Goal: Information Seeking & Learning: Learn about a topic

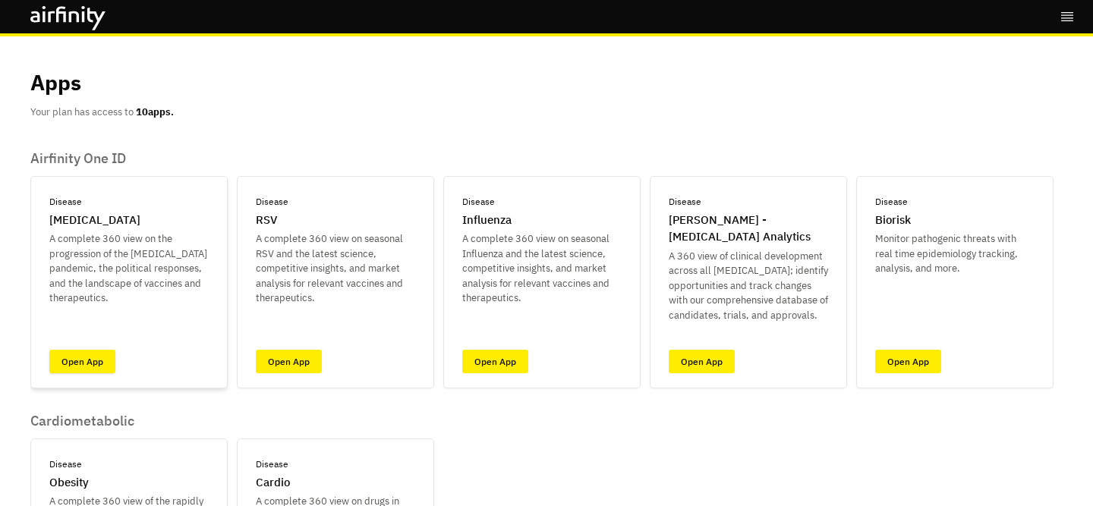
click at [66, 360] on link "Open App" at bounding box center [82, 362] width 66 height 24
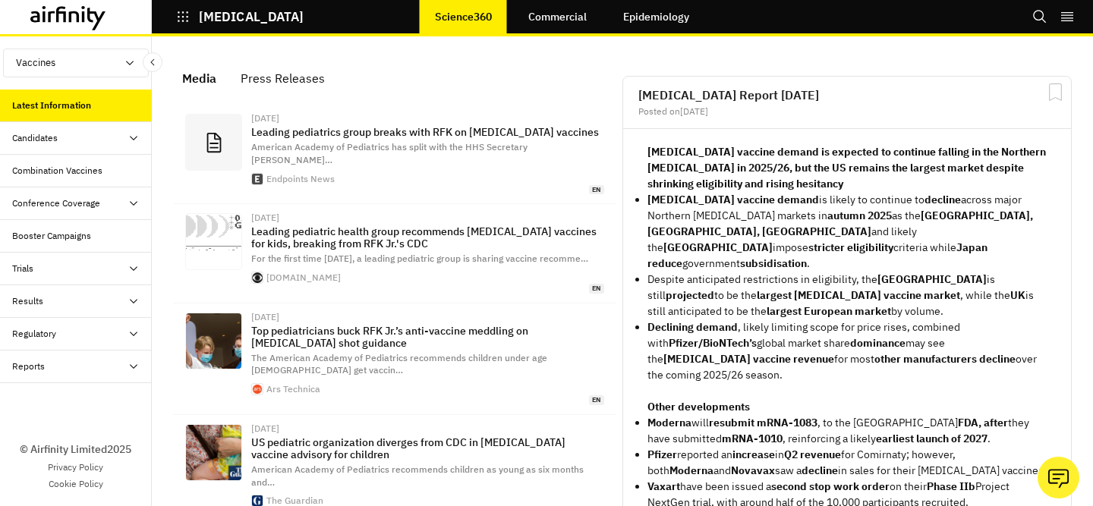
scroll to position [1087, 455]
click at [668, 24] on link "Epidemiology" at bounding box center [656, 16] width 96 height 36
